Goal: Navigation & Orientation: Find specific page/section

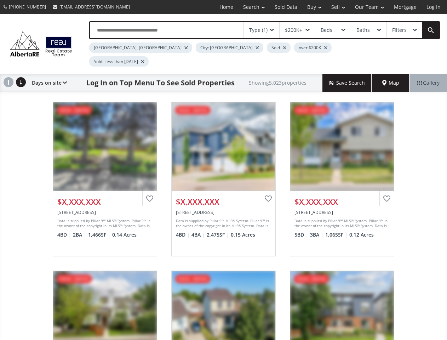
click at [249, 7] on link "Search" at bounding box center [254, 7] width 32 height 14
click at [311, 7] on link "Buy" at bounding box center [314, 7] width 24 height 14
click at [336, 7] on link "Sell" at bounding box center [339, 7] width 24 height 14
click at [369, 7] on link "Our Team" at bounding box center [369, 7] width 39 height 14
click at [434, 7] on link "Log In" at bounding box center [434, 7] width 24 height 14
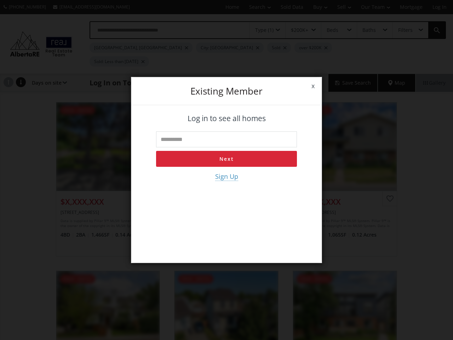
click at [262, 30] on div "x Existing member Log in to see all homes Next Sign Up" at bounding box center [226, 170] width 453 height 340
click at [297, 30] on div "x Existing member Log in to see all homes Next Sign Up" at bounding box center [226, 170] width 453 height 340
click at [333, 30] on div "x Existing member Log in to see all homes Next Sign Up" at bounding box center [226, 170] width 453 height 340
click at [369, 30] on div "x Existing member Log in to see all homes Next Sign Up" at bounding box center [226, 170] width 453 height 340
click at [405, 30] on div "x Existing member Log in to see all homes Next Sign Up" at bounding box center [226, 170] width 453 height 340
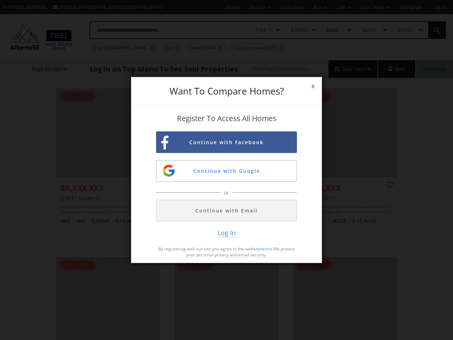
click at [313, 86] on span "x" at bounding box center [313, 86] width 17 height 20
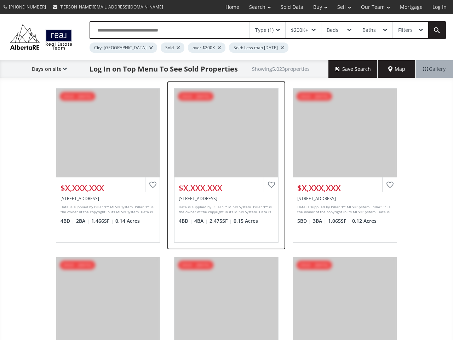
click at [227, 142] on div "View Photos & Details" at bounding box center [227, 133] width 104 height 89
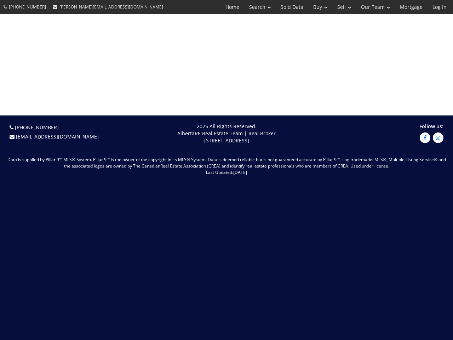
click at [233, 171] on span "[DATE]" at bounding box center [240, 172] width 14 height 6
